Goal: Transaction & Acquisition: Purchase product/service

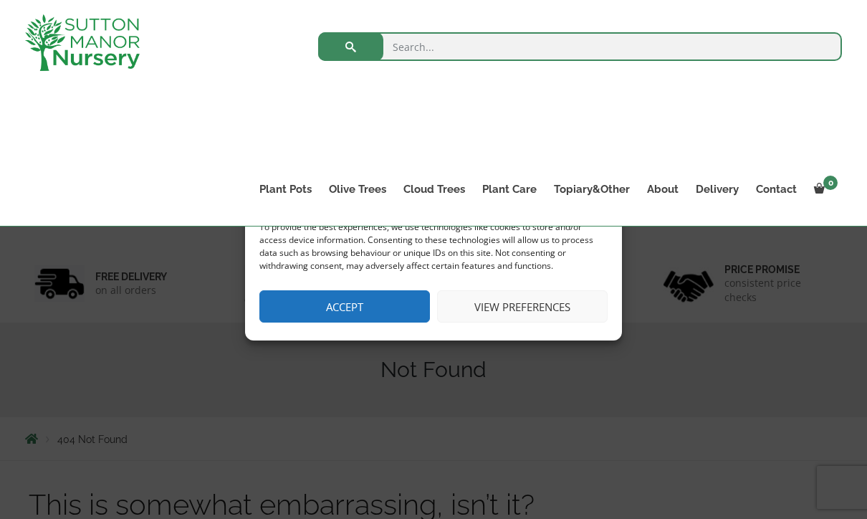
click at [339, 313] on button "Accept" at bounding box center [344, 306] width 171 height 32
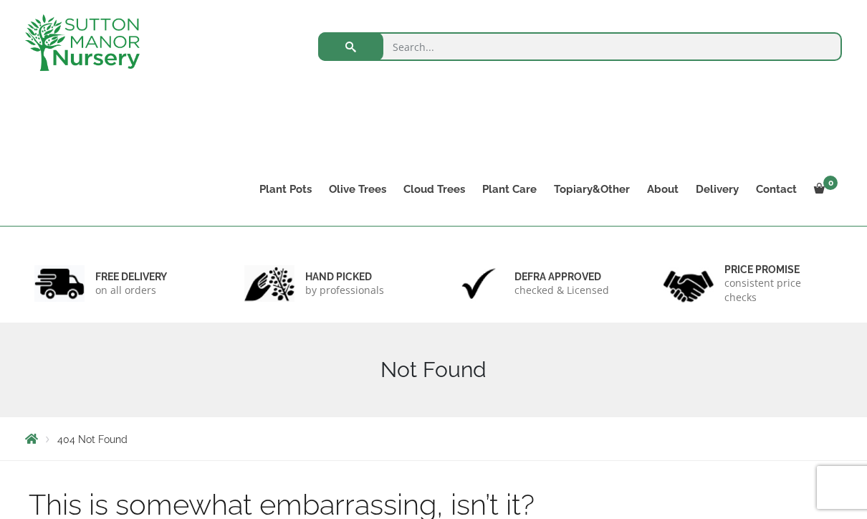
scroll to position [79, 0]
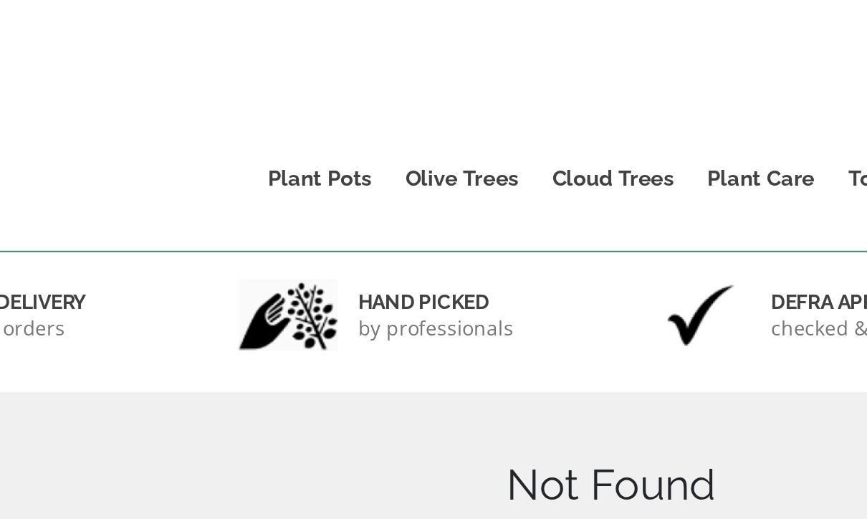
click at [0, 0] on link "Gnarled Olive Trees (Grande Range)" at bounding box center [0, 0] width 0 height 0
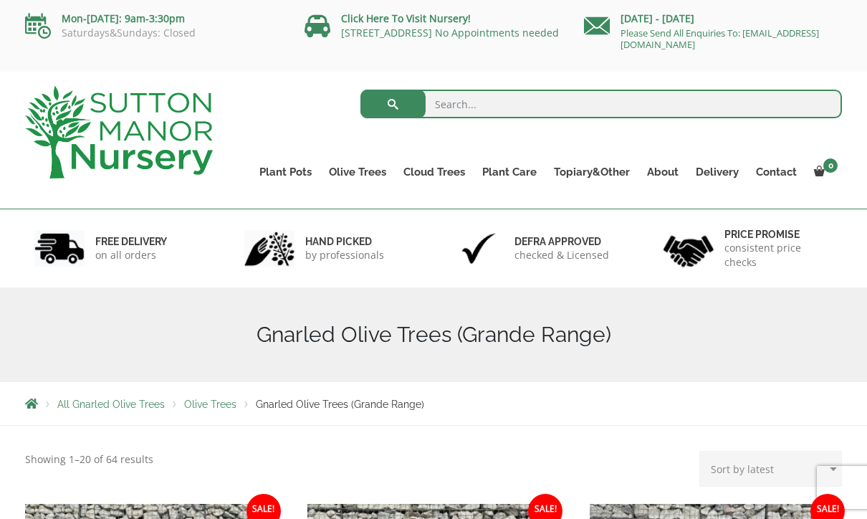
click at [0, 0] on link "Gnarled Olive Trees (Bella Range)" at bounding box center [0, 0] width 0 height 0
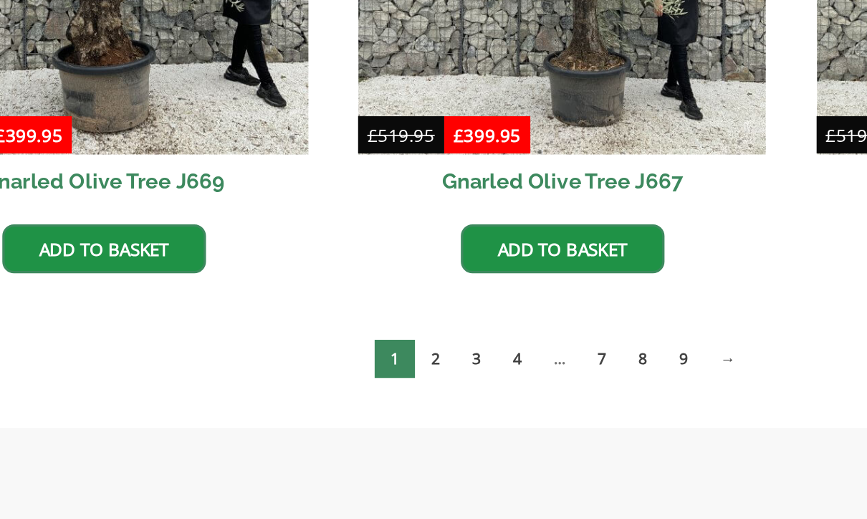
scroll to position [1185, 0]
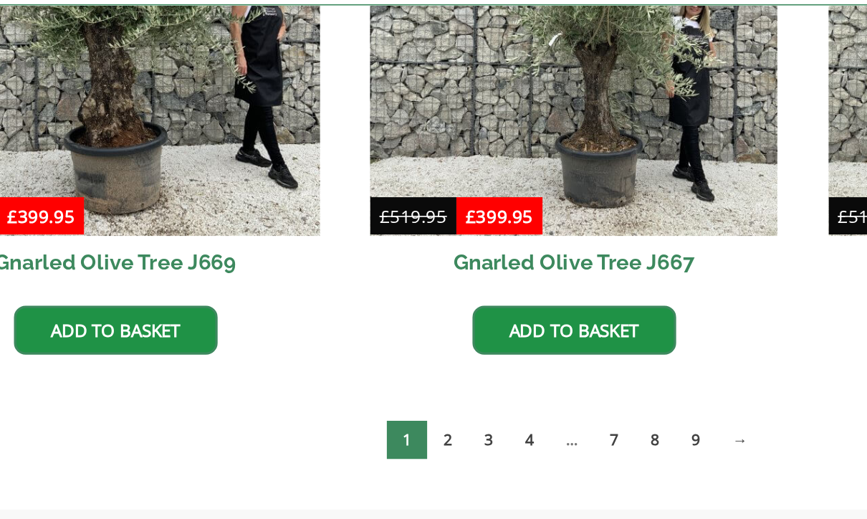
click at [343, 368] on link "2" at bounding box center [355, 380] width 25 height 24
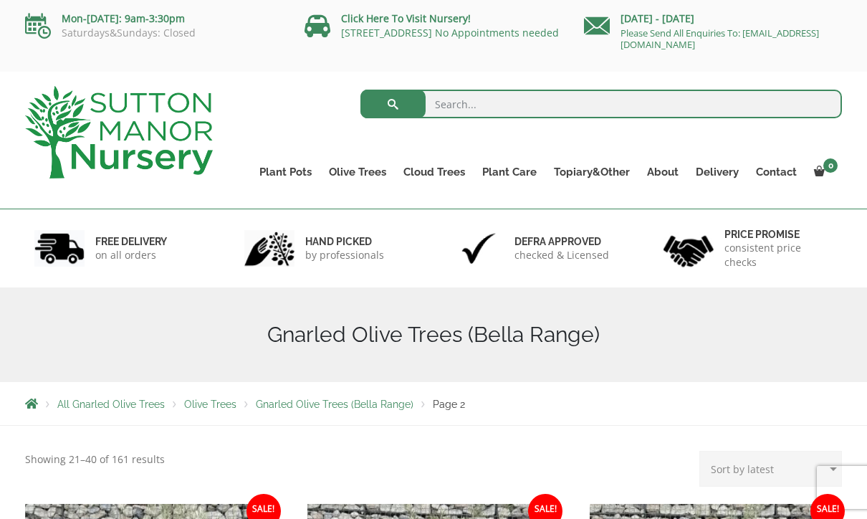
click at [0, 0] on link "Multi Stem Olives (Arcadia Range)" at bounding box center [0, 0] width 0 height 0
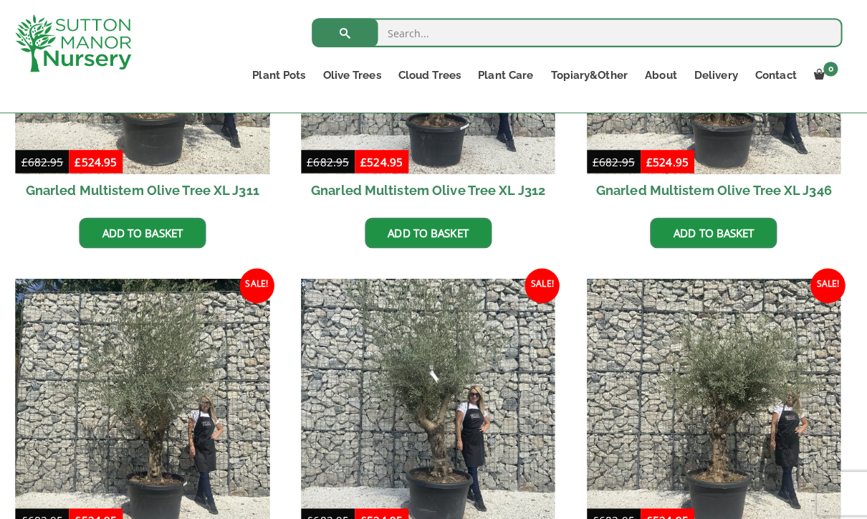
scroll to position [1521, 0]
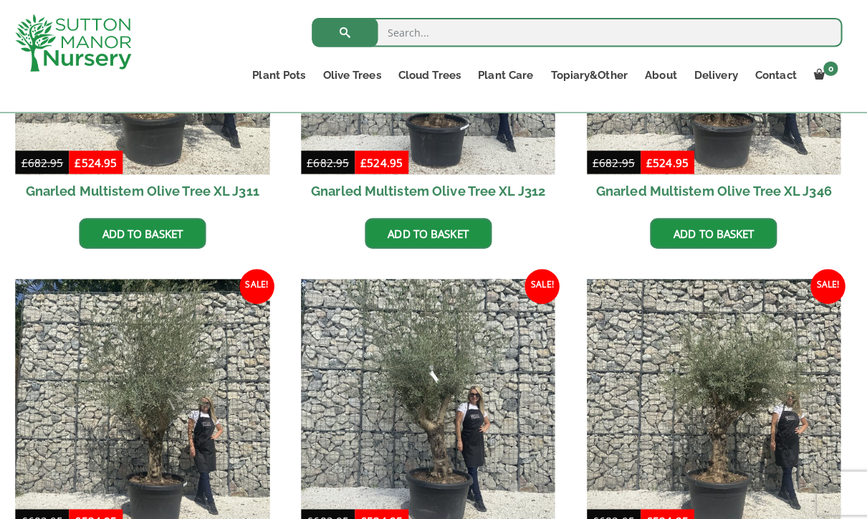
click at [0, 0] on link "Plateau Olive Trees (Mesa Range)" at bounding box center [0, 0] width 0 height 0
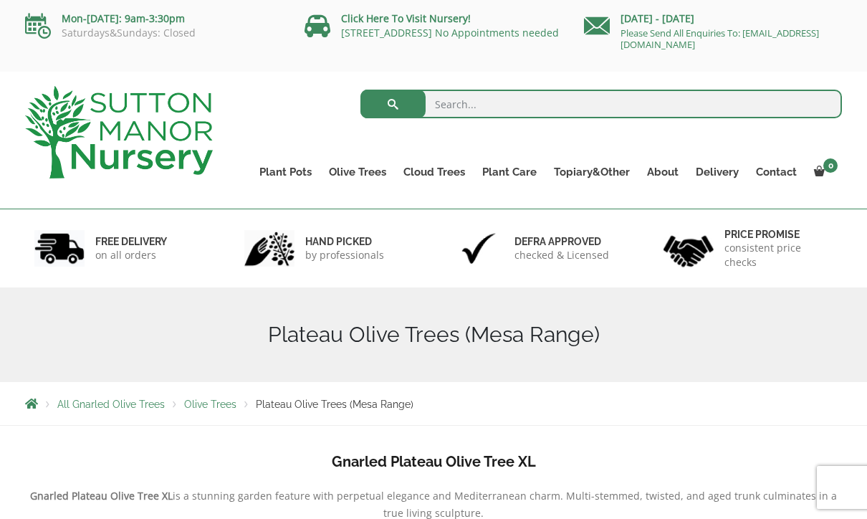
click at [0, 0] on link "Ilex Crenata Cloud Trees" at bounding box center [0, 0] width 0 height 0
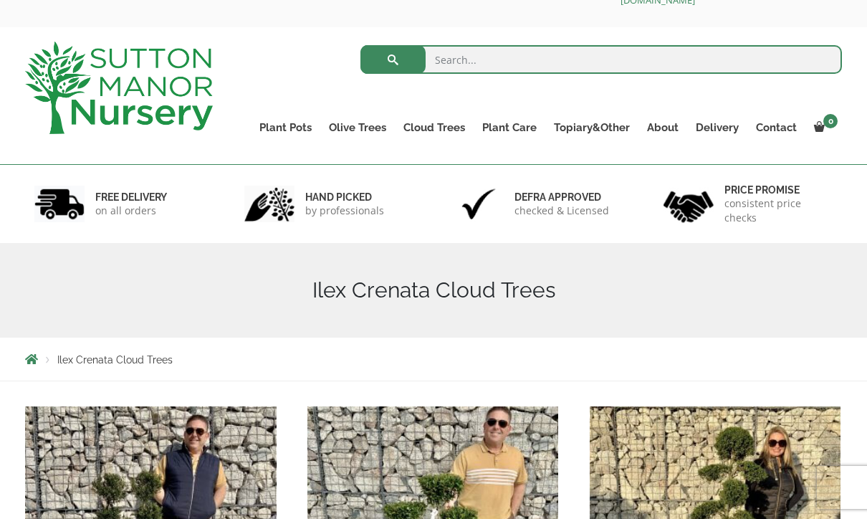
scroll to position [45, 0]
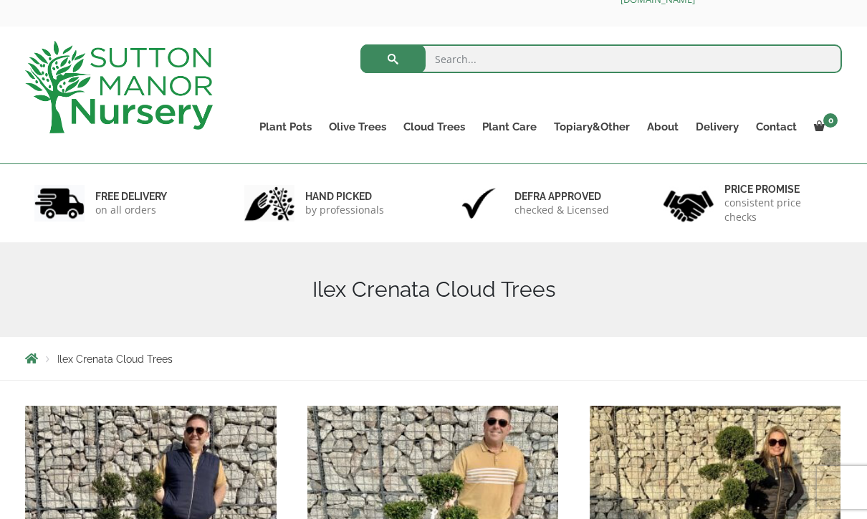
click at [342, 123] on link "Olive Trees" at bounding box center [357, 127] width 75 height 20
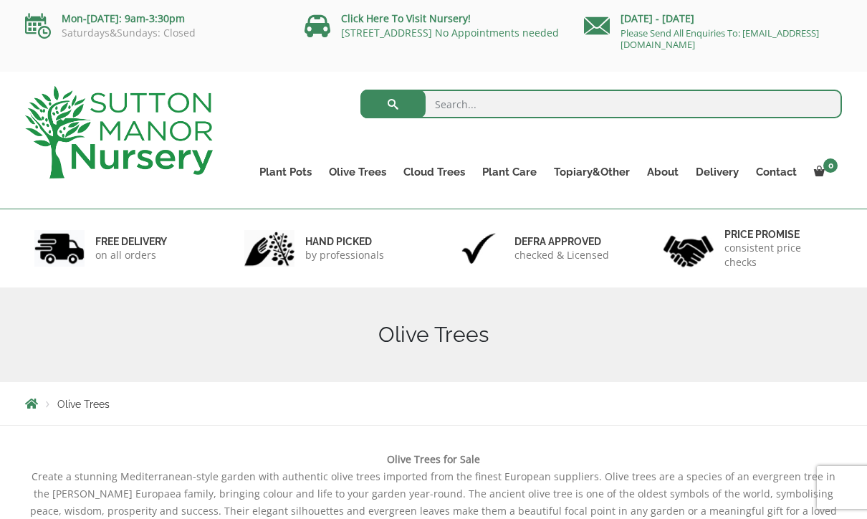
click at [0, 0] on link "Gnarled Olive Trees (Bella Range)" at bounding box center [0, 0] width 0 height 0
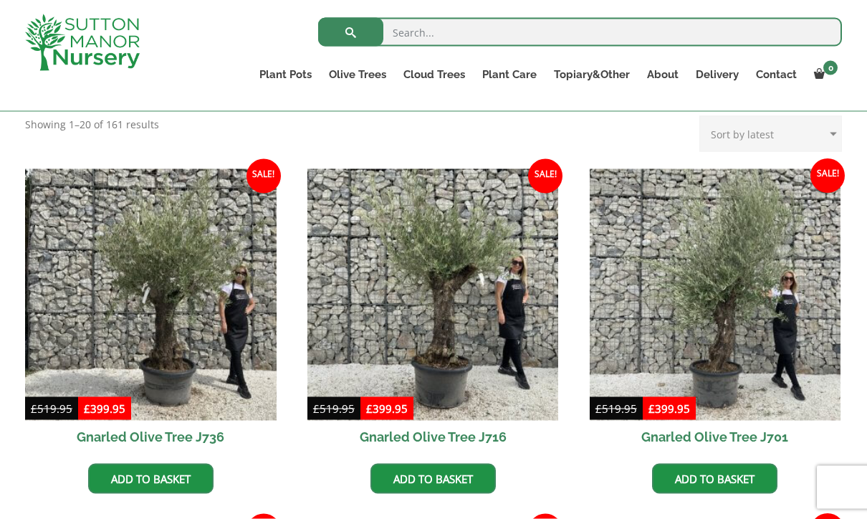
scroll to position [310, 0]
click at [97, 343] on img at bounding box center [151, 294] width 252 height 252
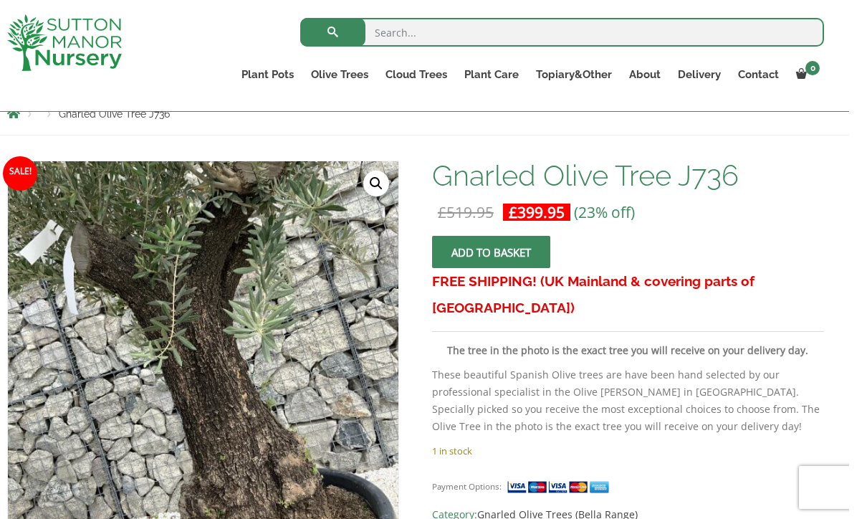
scroll to position [204, 0]
